Goal: Find specific page/section: Find specific page/section

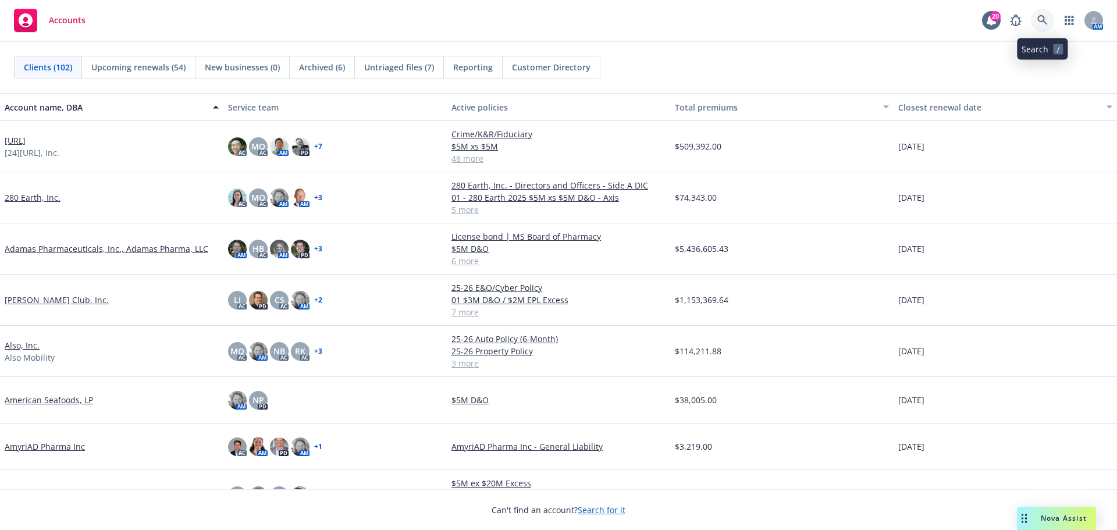
click at [1040, 15] on icon at bounding box center [1042, 20] width 10 height 10
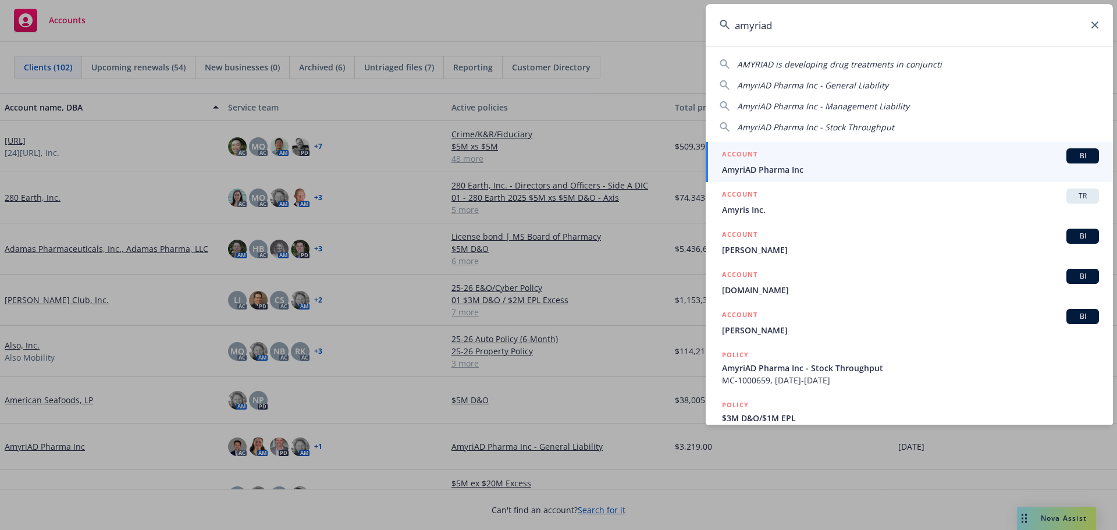
type input "amyriad"
click at [1074, 156] on span "BI" at bounding box center [1082, 156] width 23 height 10
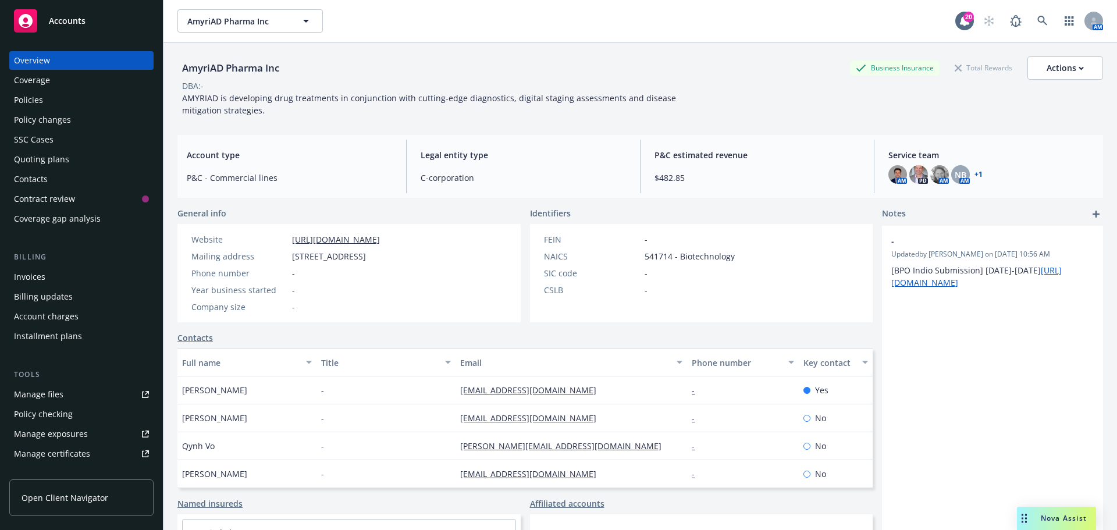
click at [31, 102] on div "Policies" at bounding box center [28, 100] width 29 height 19
